Goal: Information Seeking & Learning: Learn about a topic

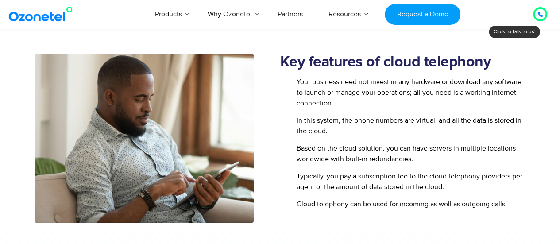
scroll to position [437, 0]
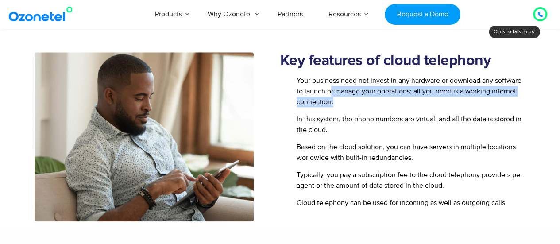
drag, startPoint x: 330, startPoint y: 91, endPoint x: 364, endPoint y: 98, distance: 35.4
click at [364, 98] on span "Your business need not invest in any hardware or download any software to launc…" at bounding box center [411, 91] width 232 height 32
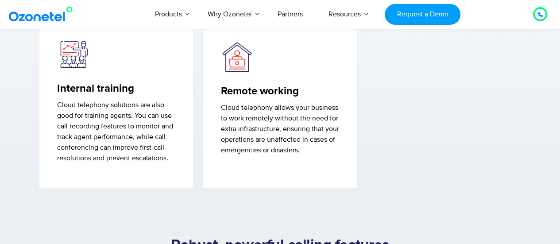
scroll to position [907, 0]
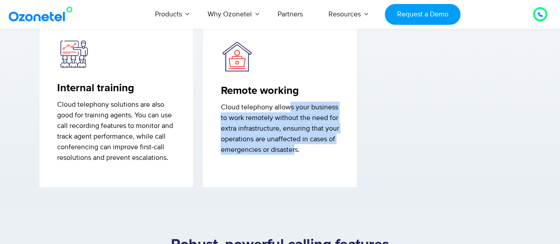
drag, startPoint x: 288, startPoint y: 104, endPoint x: 295, endPoint y: 155, distance: 50.9
click at [295, 155] on p "Cloud telephony allows your business to work remotely without the need for extr…" at bounding box center [280, 128] width 119 height 53
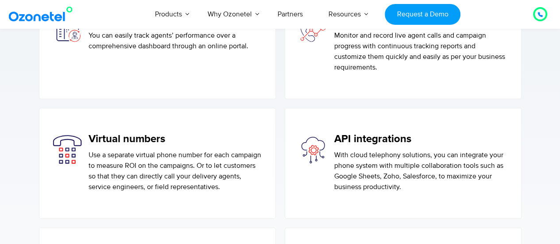
scroll to position [1331, 0]
drag, startPoint x: 142, startPoint y: 126, endPoint x: 144, endPoint y: 144, distance: 18.6
click at [144, 144] on div "Virtual numbers Use a separate virtual phone number for each campaign to measur…" at bounding box center [157, 163] width 237 height 111
click at [144, 144] on div "Virtual numbers Use a separate virtual phone number for each campaign to measur…" at bounding box center [175, 162] width 173 height 60
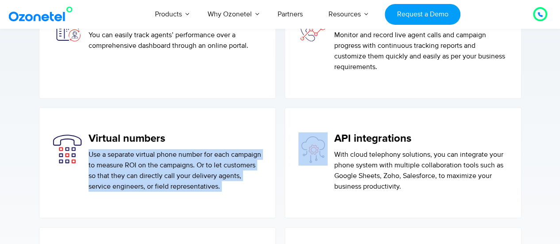
click at [144, 144] on div "Virtual numbers Use a separate virtual phone number for each campaign to measur…" at bounding box center [175, 162] width 173 height 60
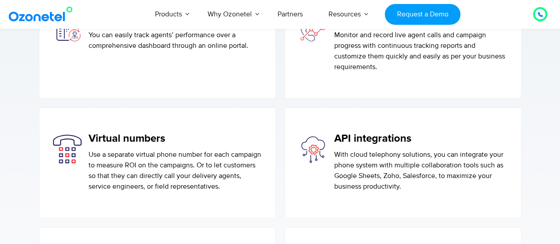
click at [388, 150] on p "With cloud telephony solutions, you can integrate your phone system with multip…" at bounding box center [420, 170] width 173 height 43
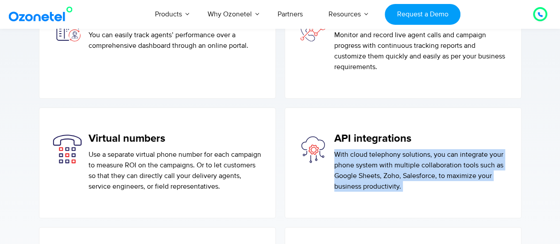
click at [388, 150] on p "With cloud telephony solutions, you can integrate your phone system with multip…" at bounding box center [420, 170] width 173 height 43
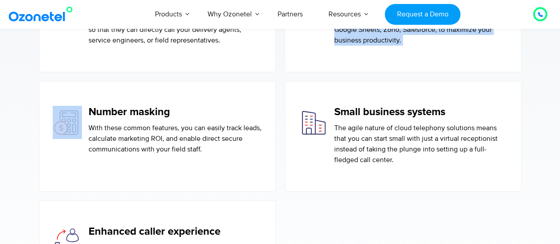
scroll to position [1479, 0]
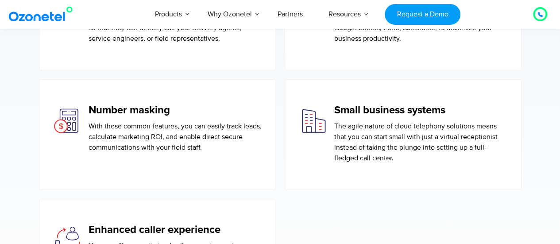
click at [125, 132] on p "With these common features, you can easily track leads, calculate marketing ROI…" at bounding box center [175, 137] width 173 height 32
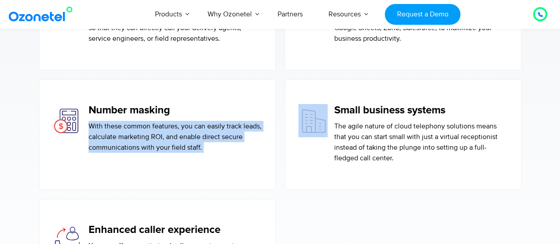
click at [125, 132] on p "With these common features, you can easily track leads, calculate marketing ROI…" at bounding box center [175, 137] width 173 height 32
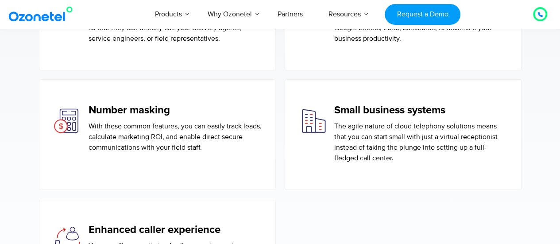
click at [411, 135] on p "The agile nature of cloud telephony solutions means that you can start small wi…" at bounding box center [420, 142] width 173 height 43
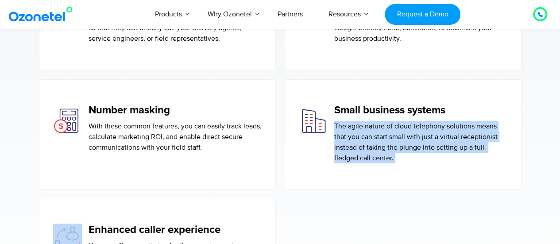
click at [411, 135] on p "The agile nature of cloud telephony solutions means that you can start small wi…" at bounding box center [420, 142] width 173 height 43
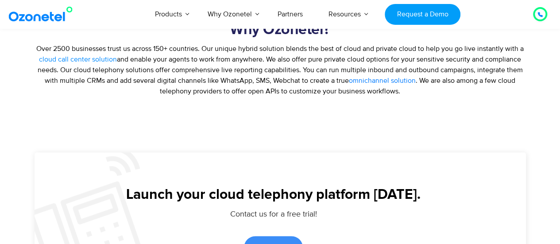
scroll to position [1831, 0]
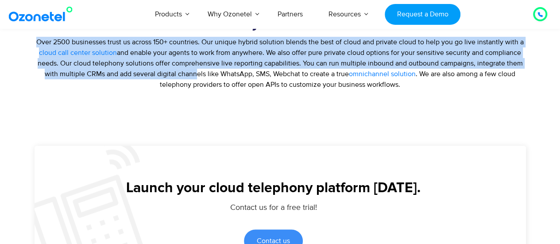
drag, startPoint x: 35, startPoint y: 43, endPoint x: 195, endPoint y: 116, distance: 175.6
click at [195, 116] on section "Why Ozonetel? Over 2500 businesses trust us across 150+ countries. Our unique h…" at bounding box center [280, 80] width 560 height 131
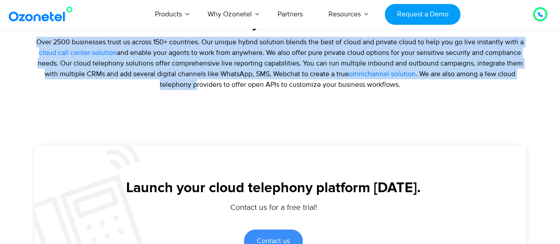
click at [195, 116] on section "Why Ozonetel? Over 2500 businesses trust us across 150+ countries. Our unique h…" at bounding box center [280, 80] width 560 height 131
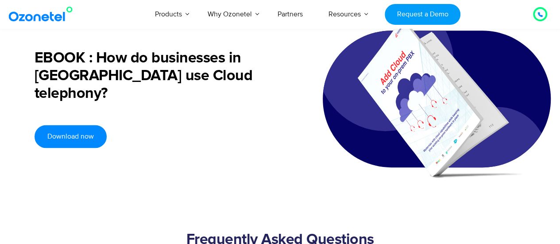
scroll to position [2265, 0]
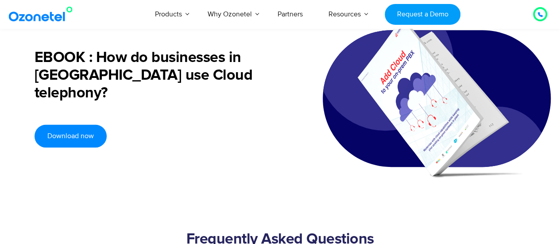
click at [143, 88] on h2 "EBOOK : How do businesses in India use Cloud telephony?" at bounding box center [165, 75] width 260 height 53
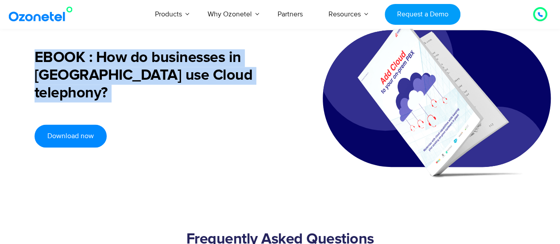
click at [143, 88] on h2 "EBOOK : How do businesses in India use Cloud telephony?" at bounding box center [165, 75] width 260 height 53
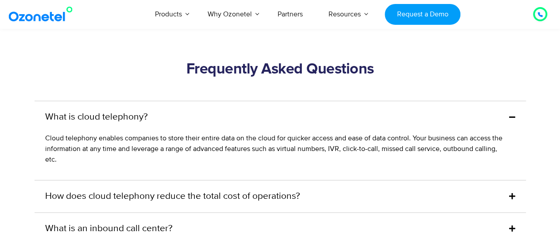
click at [165, 140] on span "Cloud telephony enables companies to store their entire data on the cloud for q…" at bounding box center [274, 148] width 458 height 30
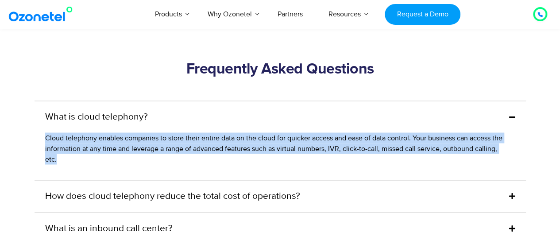
click at [165, 140] on span "Cloud telephony enables companies to store their entire data on the cloud for q…" at bounding box center [274, 148] width 458 height 30
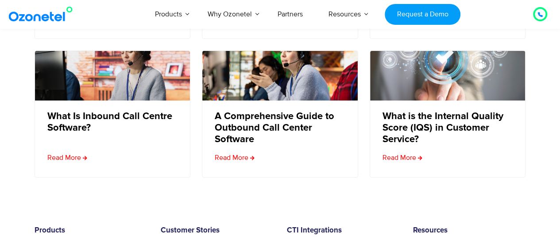
scroll to position [3367, 0]
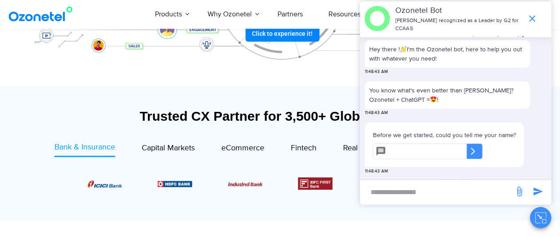
scroll to position [268, 0]
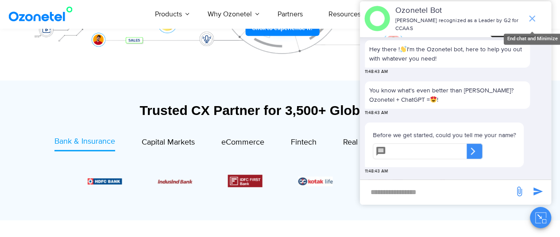
click at [529, 15] on icon "end chat or minimize" at bounding box center [532, 18] width 11 height 11
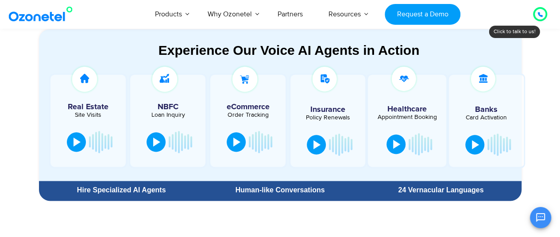
scroll to position [491, 0]
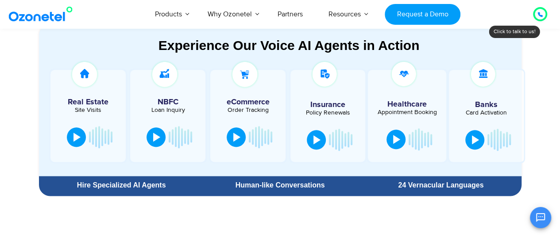
click at [311, 47] on div "Experience Our Voice AI Agents in Action" at bounding box center [289, 46] width 483 height 16
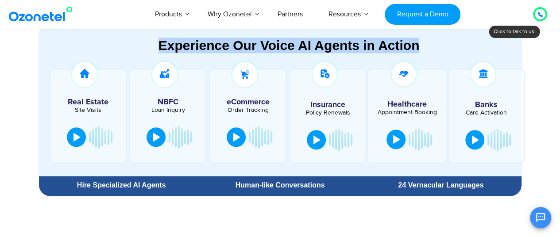
click at [311, 47] on div "Experience Our Voice AI Agents in Action" at bounding box center [289, 46] width 483 height 16
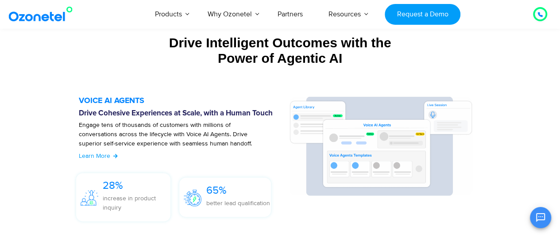
scroll to position [960, 0]
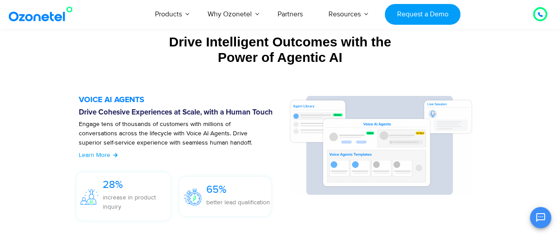
click at [231, 58] on div "Drive Intelligent Outcomes with the Power of Agentic AI" at bounding box center [280, 49] width 483 height 31
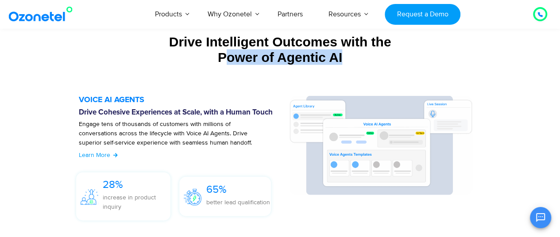
click at [231, 58] on div "Drive Intelligent Outcomes with the Power of Agentic AI" at bounding box center [280, 49] width 483 height 31
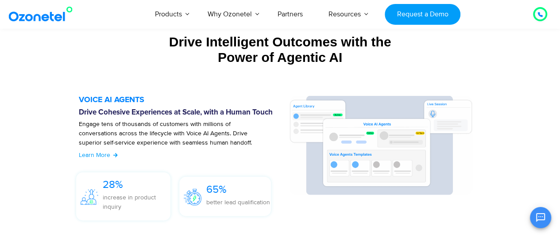
click at [227, 104] on h5 "VOICE AI AGENTS" at bounding box center [179, 100] width 201 height 8
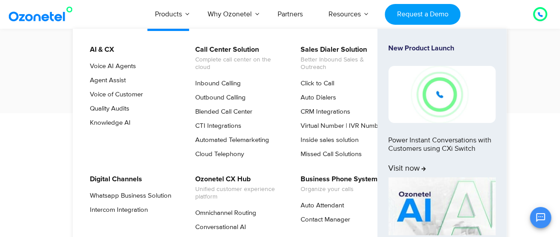
scroll to position [1920, 0]
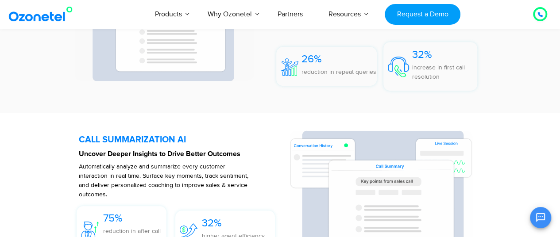
click at [32, 113] on section "KNOWLEDGE AI​​ Faster & Better Decision-making with Precise, Contextual Informa…" at bounding box center [280, 22] width 560 height 181
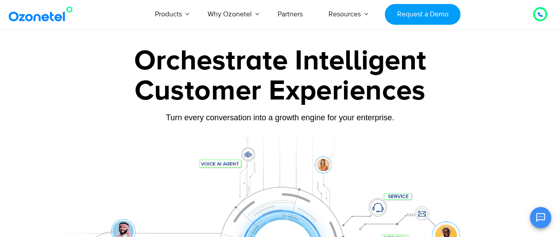
scroll to position [0, 0]
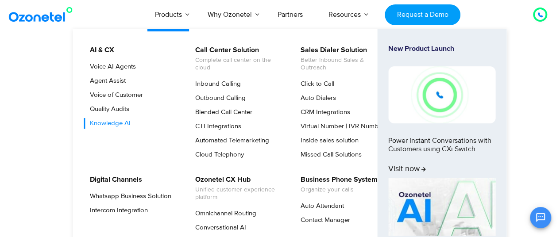
click at [131, 124] on link "Knowledge AI" at bounding box center [108, 123] width 48 height 11
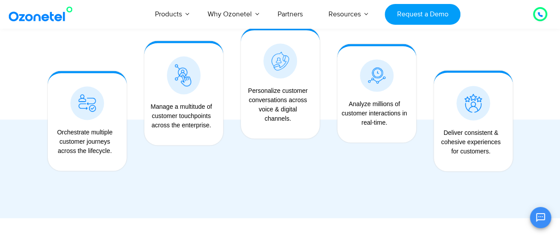
scroll to position [751, 0]
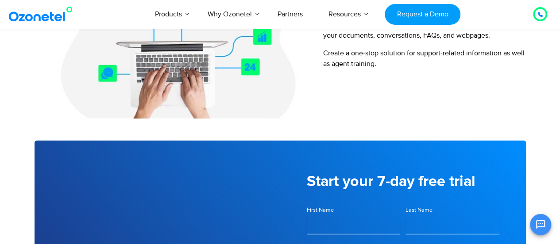
scroll to position [783, 0]
